Goal: Share content: Share content

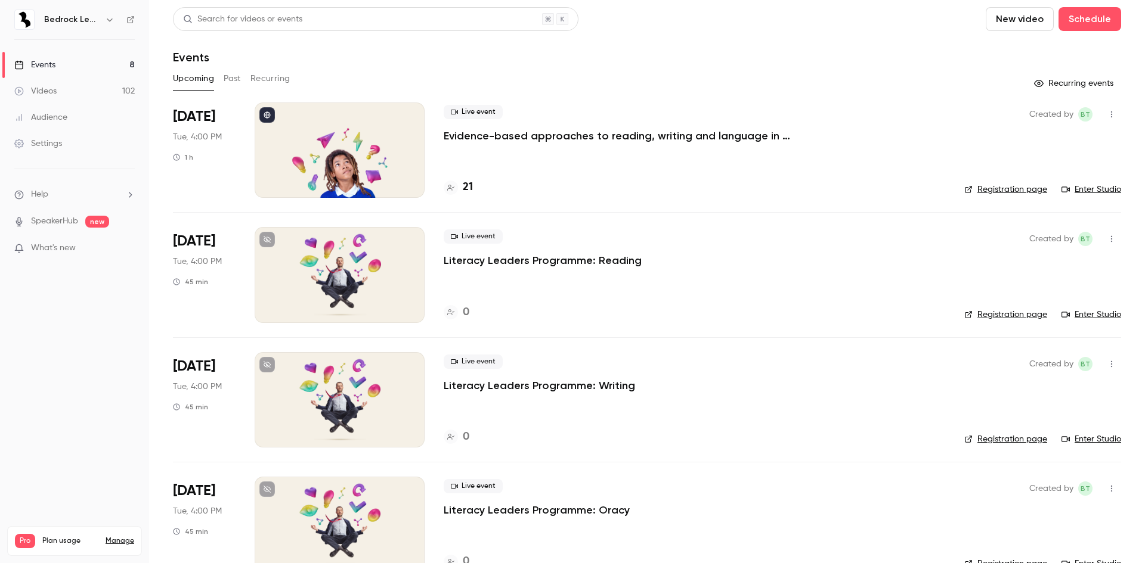
click at [63, 95] on link "Videos 102" at bounding box center [74, 91] width 149 height 26
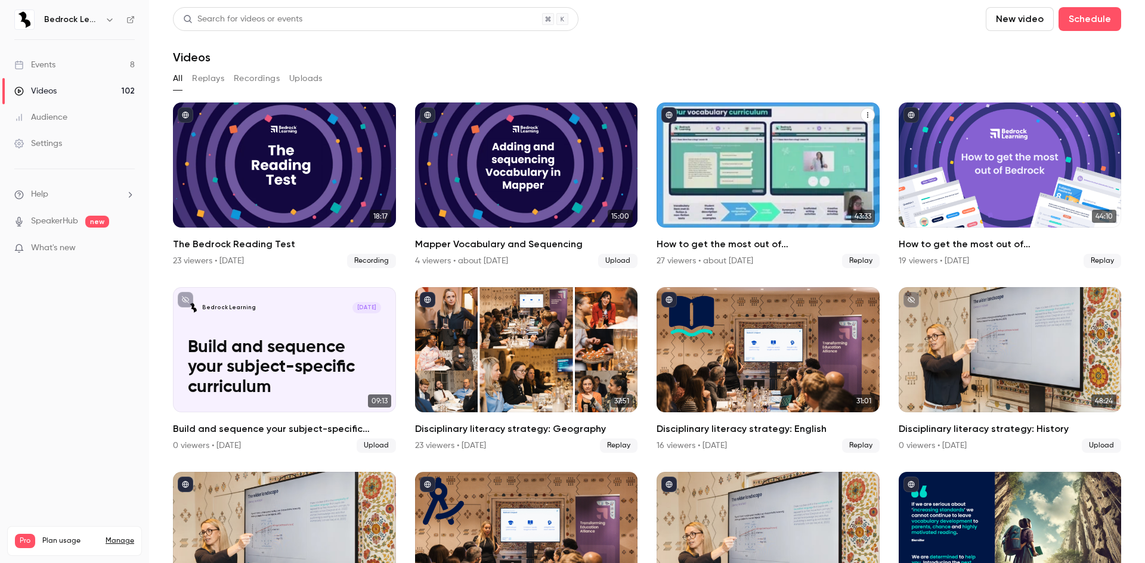
click at [782, 238] on h2 "How to get the most out of [GEOGRAPHIC_DATA] next academic year" at bounding box center [767, 244] width 223 height 14
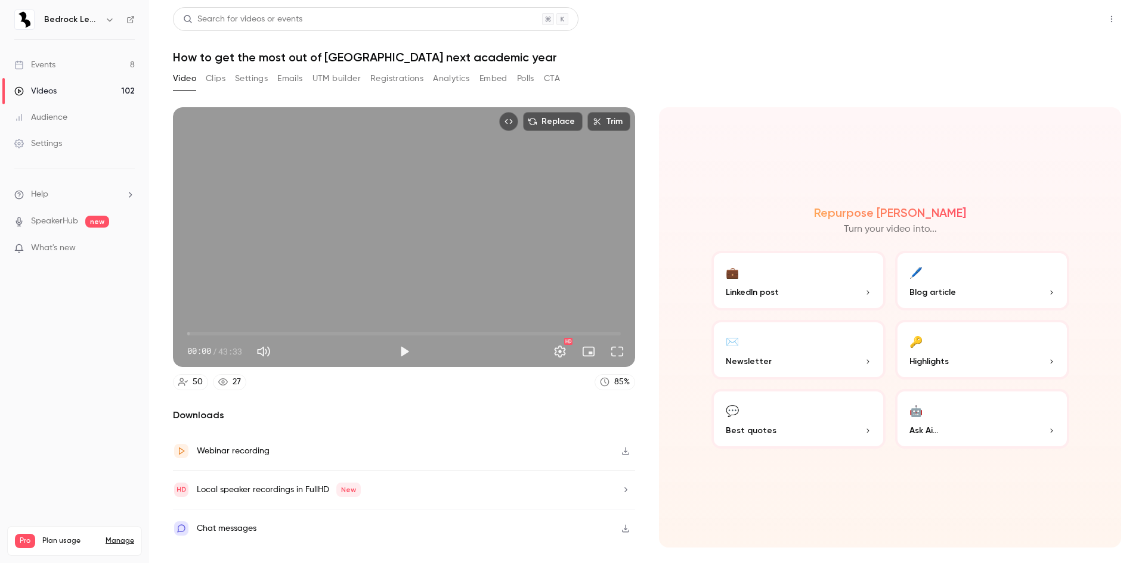
click at [1074, 20] on button "Share" at bounding box center [1068, 19] width 47 height 24
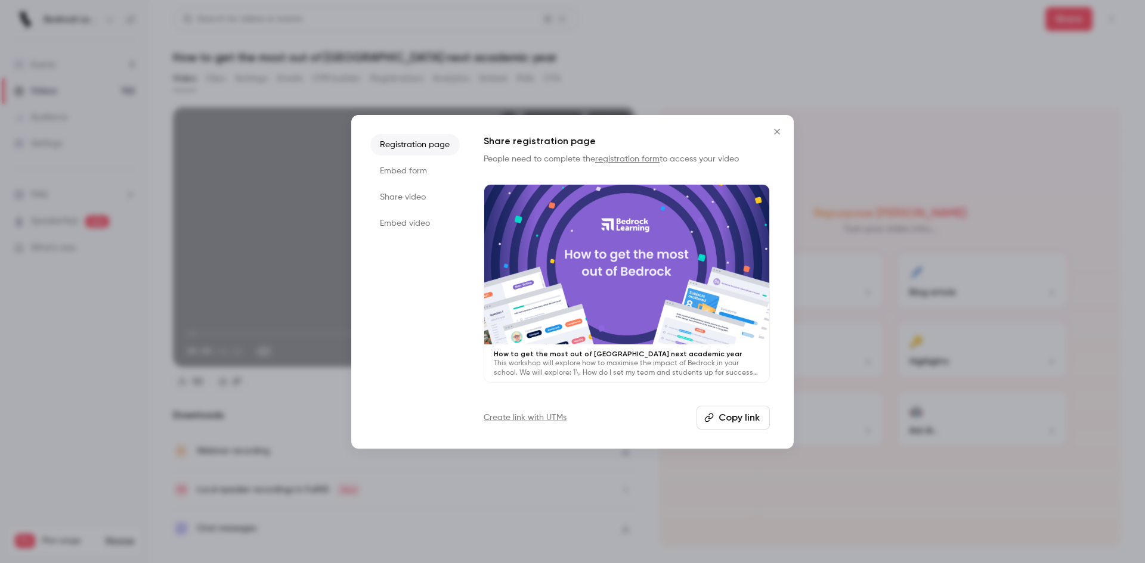
click at [746, 413] on button "Copy link" at bounding box center [732, 418] width 73 height 24
